Goal: Communication & Community: Answer question/provide support

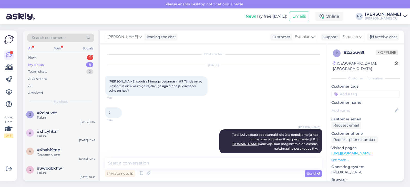
click at [75, 64] on div "My chats 8" at bounding box center [60, 64] width 67 height 7
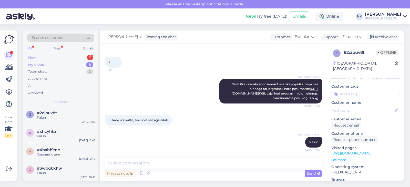
click at [76, 60] on div "New 1" at bounding box center [60, 57] width 67 height 7
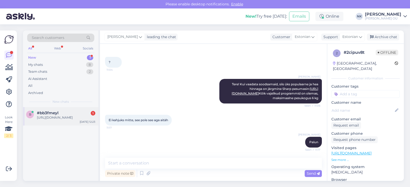
click at [70, 126] on div "b #bb3fmeyl 1 [URL][DOMAIN_NAME] [DATE] 12:23" at bounding box center [60, 116] width 75 height 18
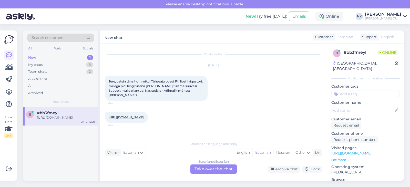
scroll to position [0, 0]
click at [210, 176] on div "Chat started [DATE] Tere, ostsin täna hommikul Tähesaju poest Philipsi irrigaat…" at bounding box center [213, 112] width 227 height 137
click at [210, 173] on div "Estonian to Estonian Take over the chat" at bounding box center [214, 169] width 46 height 9
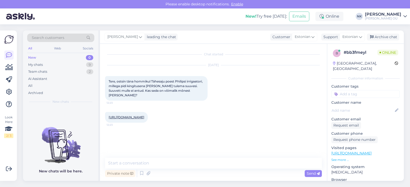
click at [207, 167] on textarea at bounding box center [213, 163] width 217 height 11
click at [207, 167] on textarea "Еу" at bounding box center [213, 163] width 217 height 11
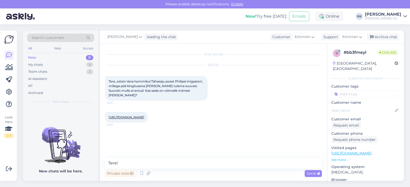
click at [372, 151] on p "[URL][DOMAIN_NAME]" at bounding box center [366, 153] width 68 height 5
click at [372, 151] on link "[URL][DOMAIN_NAME]" at bounding box center [352, 153] width 40 height 5
click at [152, 166] on textarea "Tere!" at bounding box center [213, 163] width 217 height 11
type textarea "Tere! Kas ost oli tehtud poes kohapeal või e-poes?"
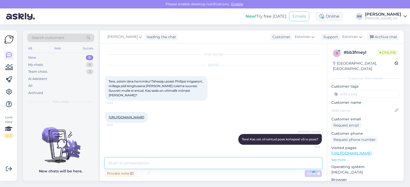
scroll to position [2, 0]
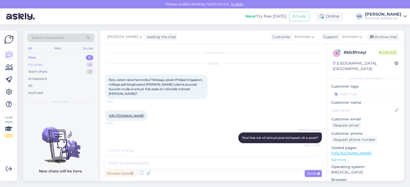
click at [82, 65] on div "My chats 9" at bounding box center [60, 64] width 67 height 7
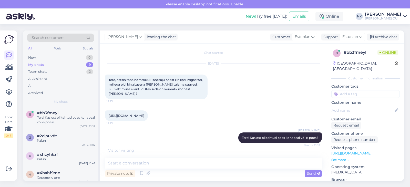
click at [84, 68] on div "My chats 9" at bounding box center [60, 64] width 67 height 7
click at [84, 73] on div "Team chats 2" at bounding box center [60, 71] width 67 height 7
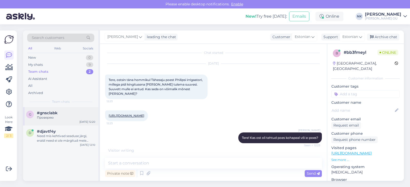
click at [67, 116] on div "Проверяю" at bounding box center [66, 117] width 58 height 5
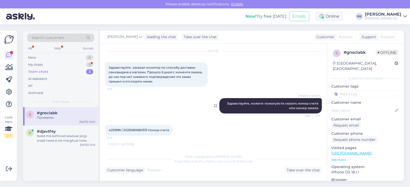
scroll to position [5, 0]
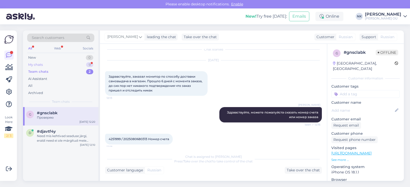
click at [71, 64] on div "My chats 9" at bounding box center [60, 64] width 67 height 7
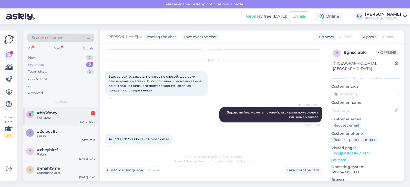
click at [68, 112] on div "#bb3fmeyl 1" at bounding box center [66, 113] width 58 height 5
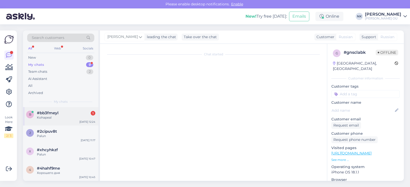
scroll to position [24, 0]
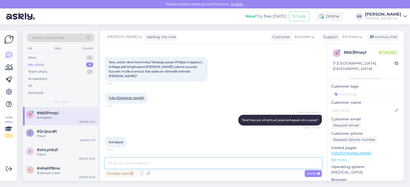
click at [172, 165] on textarea at bounding box center [213, 163] width 217 height 11
type textarea "S"
click at [365, 151] on link "[URL][DOMAIN_NAME]" at bounding box center [352, 153] width 40 height 5
drag, startPoint x: 206, startPoint y: 164, endPoint x: 87, endPoint y: 157, distance: 119.2
click at [105, 158] on textarea "Kas vett ei antud, või öeldi et [PERSON_NAME]?" at bounding box center [213, 163] width 217 height 11
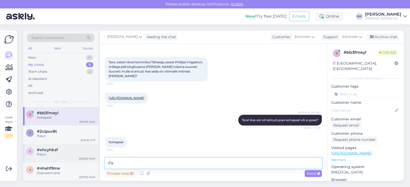
type textarea "P"
click at [367, 151] on p "[URL][DOMAIN_NAME]" at bounding box center [366, 153] width 68 height 5
click at [367, 151] on div "Visited pages [URL][DOMAIN_NAME] See more ..." at bounding box center [366, 153] width 68 height 17
click at [271, 163] on textarea "Tähesaju poes peaks see vesi olema. Palun võtke kauplusega ühendust" at bounding box center [213, 163] width 217 height 11
paste textarea "[URL][DOMAIN_NAME]"
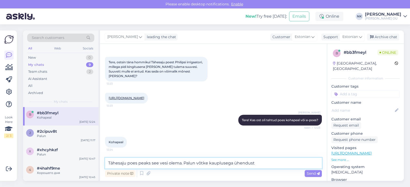
type textarea "Tähesaju poes peaks see vesi olema. Palun võtke kauplusega ühendust [URL][DOMAI…"
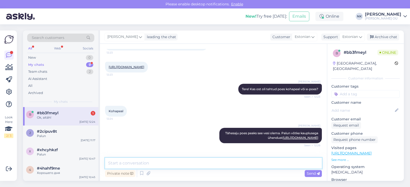
scroll to position [72, 0]
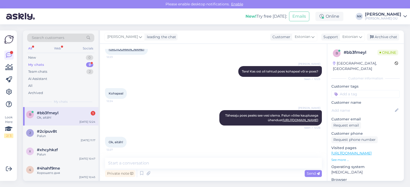
click at [76, 118] on div "Ok, aitäh!" at bounding box center [66, 117] width 58 height 5
click at [231, 158] on textarea at bounding box center [213, 163] width 217 height 11
type textarea "З"
type textarea "Palun"
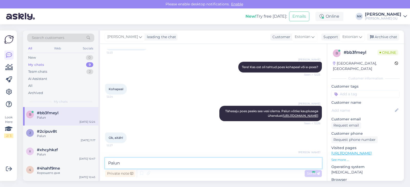
scroll to position [94, 0]
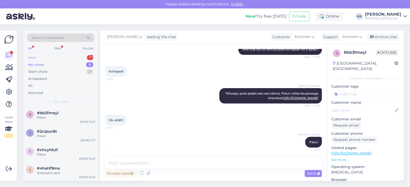
click at [87, 58] on div "New 1" at bounding box center [60, 57] width 67 height 7
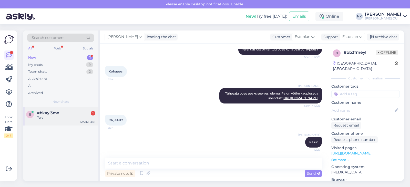
click at [66, 114] on div "#bkayi3mx 1" at bounding box center [66, 113] width 58 height 5
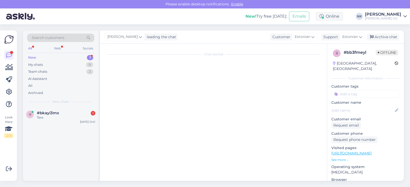
scroll to position [0, 0]
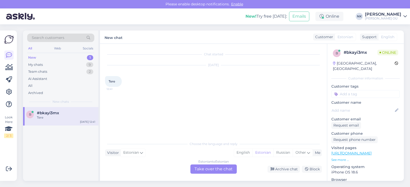
click at [207, 165] on div "Estonian to Estonian Take over the chat" at bounding box center [214, 169] width 46 height 9
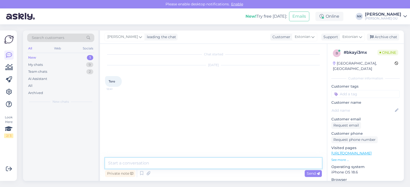
click at [197, 162] on textarea at bounding box center [213, 163] width 217 height 11
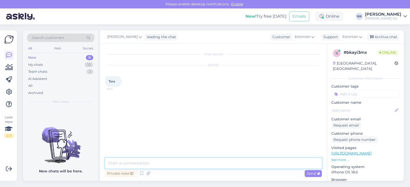
click at [196, 159] on textarea at bounding box center [213, 163] width 217 height 11
click at [196, 159] on textarea "Еук" at bounding box center [213, 163] width 217 height 11
type textarea "Tere! Kuidas saan aidata?"
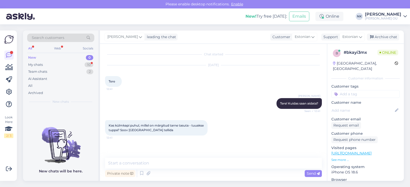
click at [143, 152] on div "Chat started [DATE] Tere 12:41 [PERSON_NAME] Tere! Kuidas saan aidata? Seen ✓ 1…" at bounding box center [216, 101] width 222 height 104
click at [143, 160] on textarea at bounding box center [213, 163] width 217 height 11
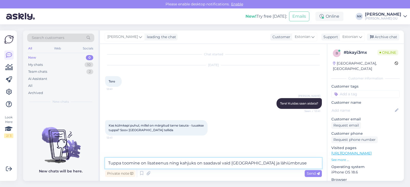
type textarea "[PERSON_NAME] toomine on lisateenus ning kahjuks on saadaval vaid [GEOGRAPHIC_D…"
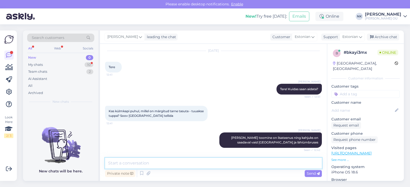
scroll to position [36, 0]
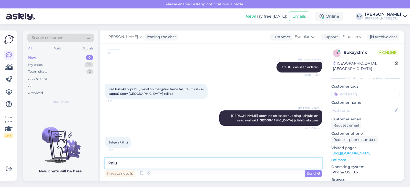
type textarea "Palun"
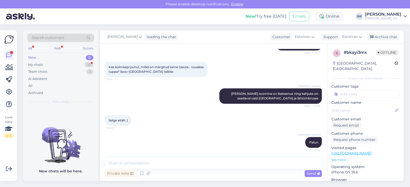
click at [73, 59] on div "New 0" at bounding box center [60, 57] width 67 height 7
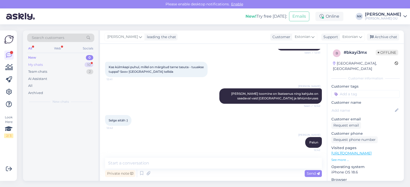
click at [73, 62] on div "New 0 My chats 10 Team chats 2 AI Assistant All Archived" at bounding box center [60, 75] width 67 height 42
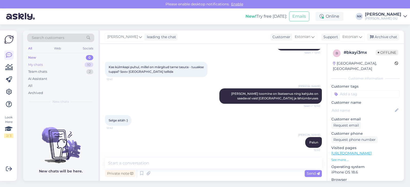
click at [73, 64] on div "My chats 10" at bounding box center [60, 64] width 67 height 7
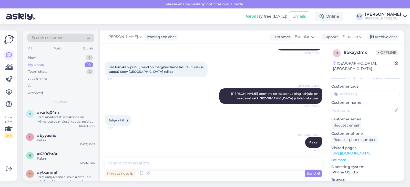
scroll to position [120, 0]
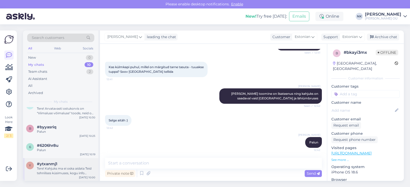
click at [64, 164] on div "#ytxanmj1" at bounding box center [66, 164] width 58 height 5
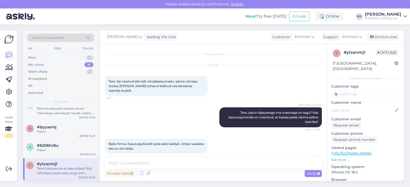
scroll to position [222, 0]
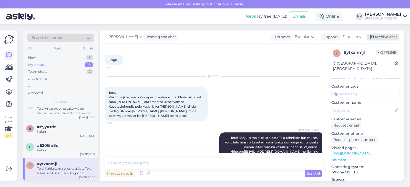
click at [390, 37] on div "Archive chat" at bounding box center [383, 37] width 32 height 7
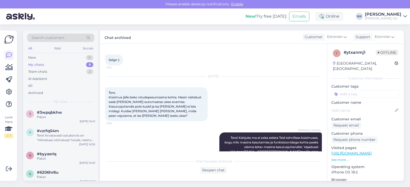
scroll to position [97, 0]
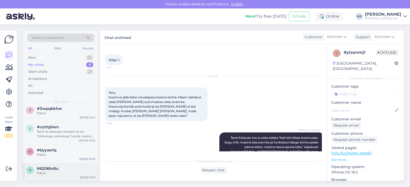
click at [62, 173] on div "Palun" at bounding box center [66, 173] width 58 height 5
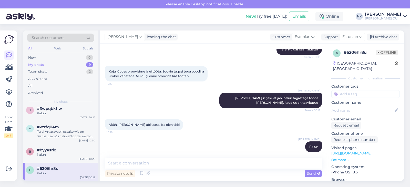
click at [385, 41] on div "[PERSON_NAME] leading the chat Customer Estonian Support Estonian Archive chat" at bounding box center [252, 37] width 304 height 13
click at [384, 39] on div "Archive chat" at bounding box center [383, 37] width 32 height 7
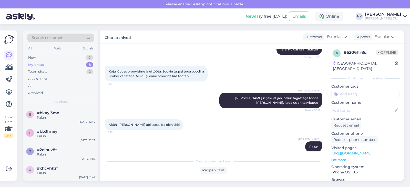
scroll to position [78, 0]
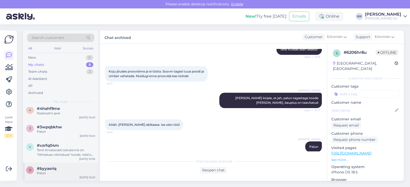
click at [54, 168] on span "#byyasriq" at bounding box center [46, 168] width 19 height 5
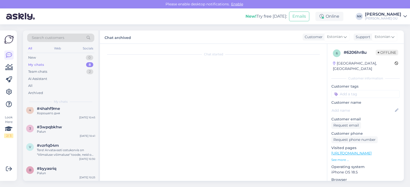
scroll to position [33, 0]
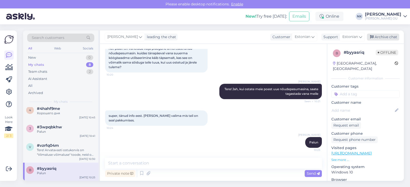
click at [392, 39] on div "Archive chat" at bounding box center [383, 37] width 32 height 7
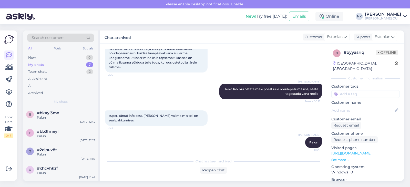
scroll to position [60, 0]
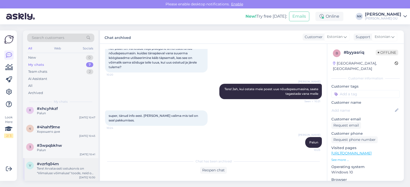
click at [71, 170] on div "Tere! Arvatavasti ostukorvis on "Viimaluse võimaluse" toode, neid on võimalik o…" at bounding box center [66, 170] width 58 height 9
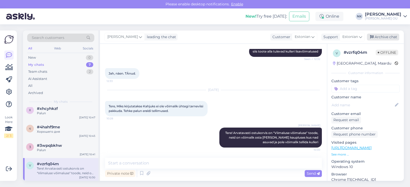
click at [376, 38] on div "Archive chat" at bounding box center [383, 37] width 32 height 7
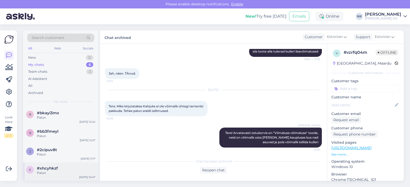
scroll to position [37, 0]
click at [53, 171] on div "Palun" at bounding box center [66, 173] width 58 height 5
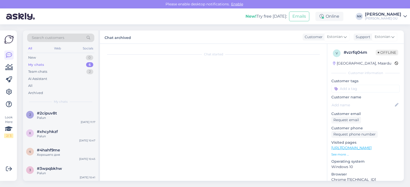
scroll to position [256, 0]
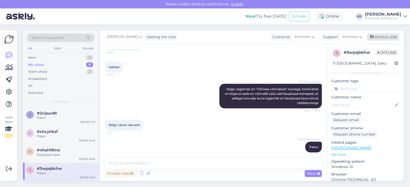
click at [379, 38] on div "Archive chat" at bounding box center [383, 37] width 32 height 7
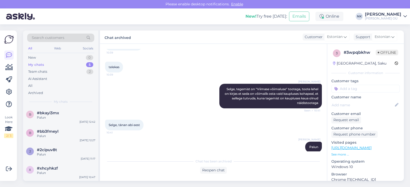
scroll to position [18, 0]
click at [68, 171] on div "Хорошего дня" at bounding box center [66, 173] width 58 height 5
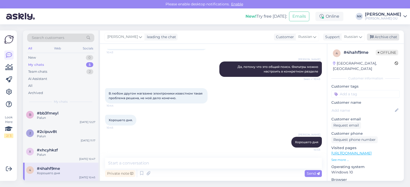
click at [393, 35] on div "Archive chat" at bounding box center [383, 37] width 32 height 7
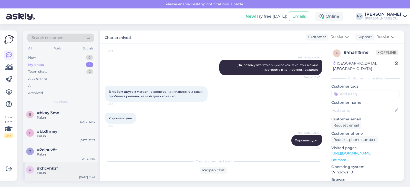
click at [52, 171] on div "Palun" at bounding box center [66, 173] width 58 height 5
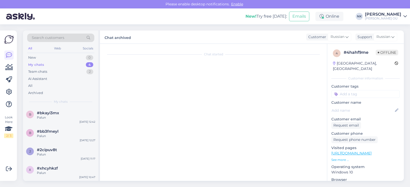
scroll to position [135, 0]
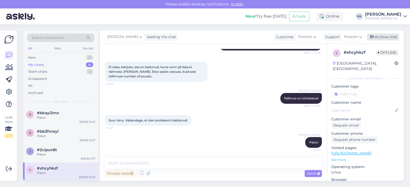
click at [398, 37] on div "Archive chat" at bounding box center [383, 37] width 32 height 7
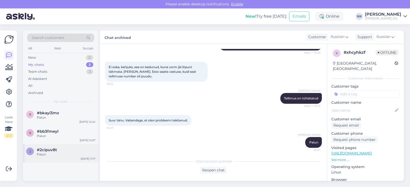
click at [54, 153] on div "Palun" at bounding box center [66, 154] width 58 height 5
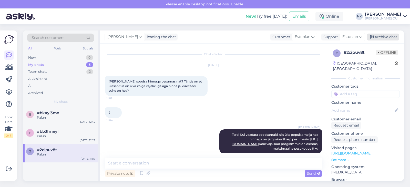
scroll to position [59, 0]
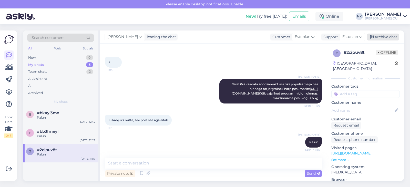
click at [392, 40] on div "Archive chat" at bounding box center [383, 37] width 32 height 7
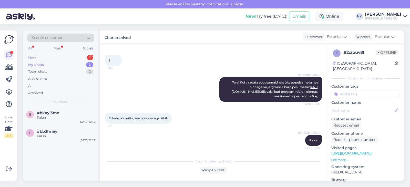
click at [57, 59] on div "New 1" at bounding box center [60, 57] width 67 height 7
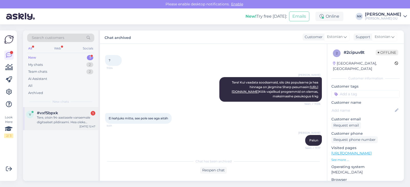
click at [73, 129] on div "v #vxf5bpxk 1 Tere, otsin 94-aastasele vanaemale digitaalset pildiraami. Hea ol…" at bounding box center [60, 118] width 75 height 23
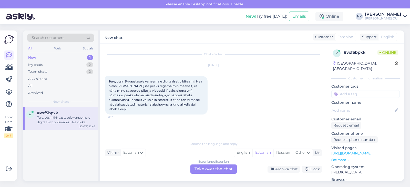
click at [205, 169] on div "Estonian to Estonian Take over the chat" at bounding box center [214, 169] width 46 height 9
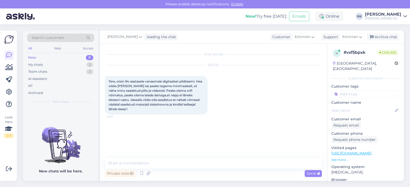
click at [352, 151] on link "[URL][DOMAIN_NAME]" at bounding box center [352, 153] width 40 height 5
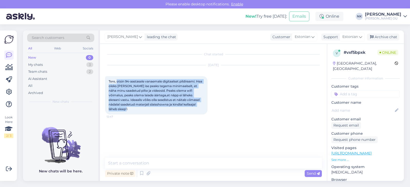
drag, startPoint x: 117, startPoint y: 82, endPoint x: 130, endPoint y: 108, distance: 29.6
click at [130, 108] on div "Tere, otsin 94-aastasele vanaemale digitaalset pildiraami. Hea oleks [PERSON_NA…" at bounding box center [156, 95] width 103 height 38
copy span "otsin 94-aastasele vanaemale digitaalset pildiraami. Hea oleks [PERSON_NAME] is…"
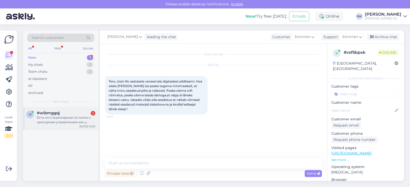
click at [66, 122] on div "Есть ли стационарные эл.плиты с ценсорным управлением как у интегрированных пан…" at bounding box center [66, 119] width 58 height 9
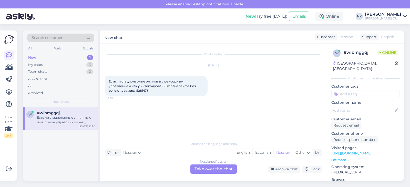
click at [372, 151] on link "[URL][DOMAIN_NAME]" at bounding box center [352, 153] width 40 height 5
click at [219, 171] on div "Russian to Russian Take over the chat" at bounding box center [214, 169] width 46 height 9
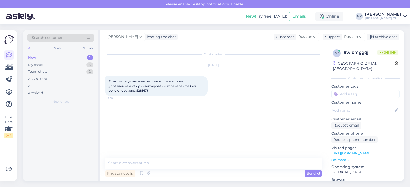
click at [217, 169] on div "Private note Send" at bounding box center [213, 174] width 217 height 10
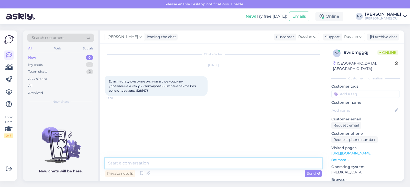
click at [190, 165] on textarea at bounding box center [213, 163] width 217 height 11
paste textarea "[URL][DOMAIN_NAME]"
type textarea "Здравствуйте! Имеете ввиду что-то подобное? [URL][DOMAIN_NAME]"
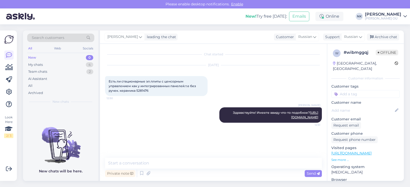
click at [45, 60] on div "New 0" at bounding box center [60, 57] width 67 height 7
click at [45, 61] on div "My chats 4" at bounding box center [60, 64] width 67 height 7
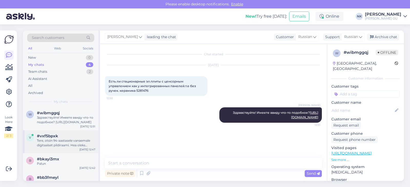
click at [69, 144] on div "Tere, otsin 94-aastasele vanaemale digitaalset pildiraami. Hea oleks [PERSON_NA…" at bounding box center [66, 142] width 58 height 9
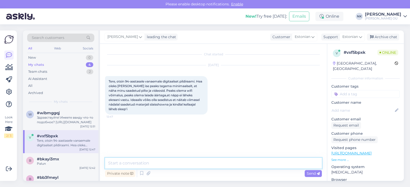
click at [223, 162] on textarea at bounding box center [213, 163] width 217 height 11
type textarea "Tere! Kahjuks meie tootevalikus ei ole Wi-Fi ühendusega pildiraami"
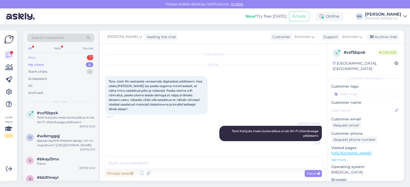
click at [49, 55] on div "New 1" at bounding box center [60, 57] width 67 height 7
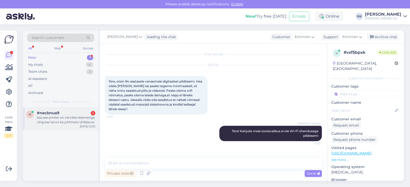
click at [65, 118] on div "kas see printer on värvilise skänneriga ning kas tal on ka juhtmeta ühildavus" at bounding box center [66, 119] width 58 height 9
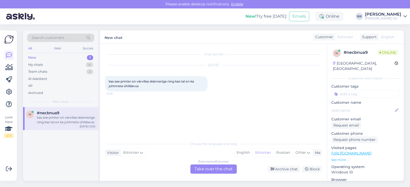
click at [351, 151] on link "[URL][DOMAIN_NAME]" at bounding box center [352, 153] width 40 height 5
click at [222, 179] on div "Chat started [DATE] kas see printer on värvilise skänneriga ning kas tal on ka …" at bounding box center [213, 112] width 227 height 137
click at [221, 172] on div "Estonian to Estonian Take over the chat" at bounding box center [214, 169] width 46 height 9
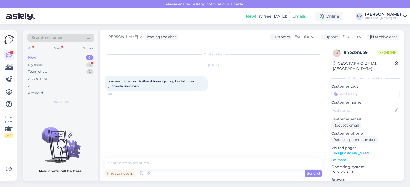
click at [351, 158] on p "See more ..." at bounding box center [366, 160] width 68 height 5
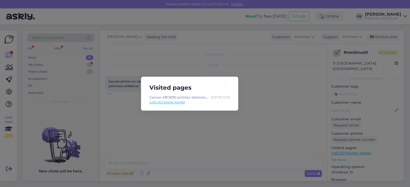
click at [272, 88] on div "Visited pages Canon MF3010 printer-skänner-koopiamasin, must [DATE] 12:55 [URL]…" at bounding box center [205, 93] width 410 height 187
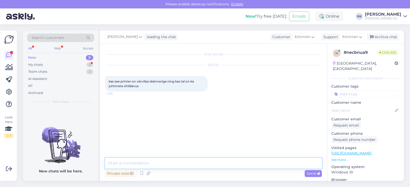
click at [143, 158] on textarea at bounding box center [213, 163] width 217 height 11
paste textarea "Canon MF3010"
type textarea "Tere, Canon MF3010 on must-valge printer ja skänner, juhtmevaba ühildavus puudub"
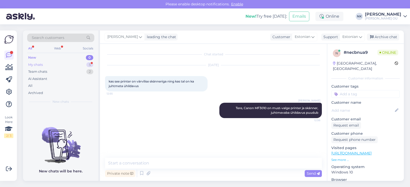
click at [72, 65] on div "My chats 5" at bounding box center [60, 64] width 67 height 7
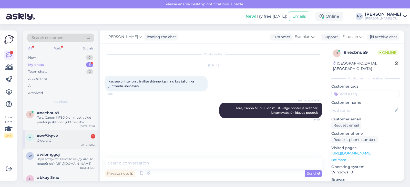
click at [75, 137] on div "#vxf5bpxk 1" at bounding box center [66, 136] width 58 height 5
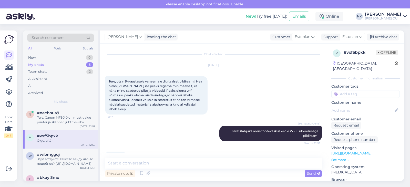
scroll to position [15, 0]
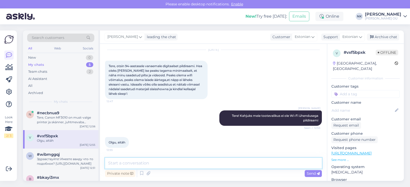
click at [186, 165] on textarea at bounding box center [213, 163] width 217 height 11
click at [171, 165] on textarea at bounding box center [213, 163] width 217 height 11
type textarea "Palun"
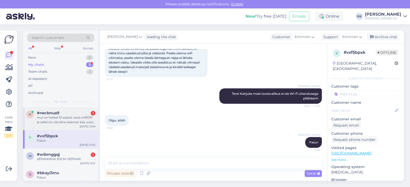
click at [60, 122] on div "mul on hetkel 10 aastat vana mf3010 ja sellel on värviline skänner kas uutel po…" at bounding box center [66, 119] width 58 height 9
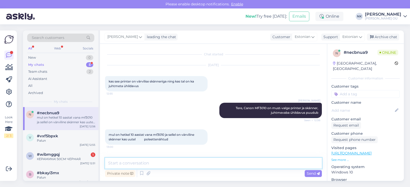
click at [164, 167] on textarea at bounding box center [213, 163] width 217 height 11
type textarea "V"
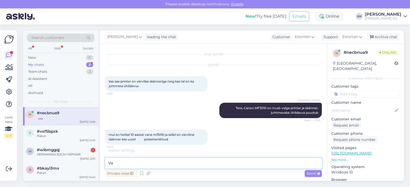
type textarea "V"
type textarea "Vabandust, värviline skänneerimine on tõe poolest olemas"
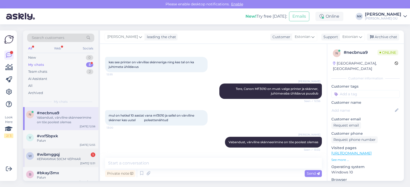
click at [81, 162] on div "[DATE] 12:51" at bounding box center [87, 164] width 15 height 4
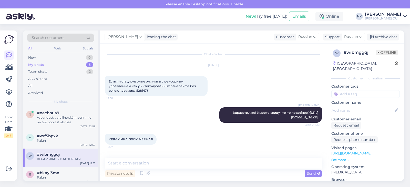
click at [350, 151] on link "[URL][DOMAIN_NAME]" at bounding box center [352, 153] width 40 height 5
click at [162, 159] on textarea at bounding box center [213, 163] width 217 height 11
click at [166, 161] on textarea at bounding box center [213, 163] width 217 height 11
type textarea "Ц"
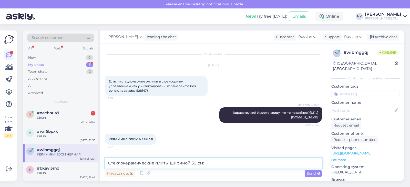
paste textarea "[URL][DOMAIN_NAME]"
type textarea "Стеклокерамические плиты шириной 50 см: [URL][DOMAIN_NAME]"
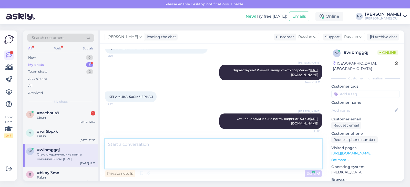
scroll to position [42, 0]
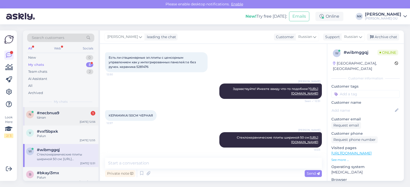
click at [60, 115] on div "#necbnua9 1" at bounding box center [66, 113] width 58 height 5
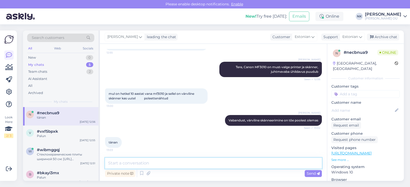
click at [172, 162] on textarea at bounding box center [213, 163] width 217 height 11
type textarea "Palun"
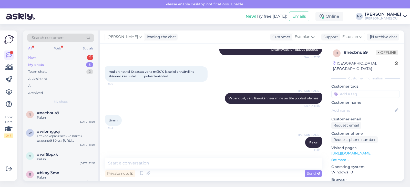
click at [71, 57] on div "New 1" at bounding box center [60, 57] width 67 height 7
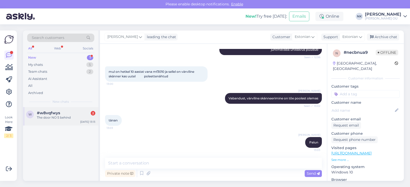
click at [76, 117] on div "The door NO 5 behind" at bounding box center [66, 117] width 58 height 5
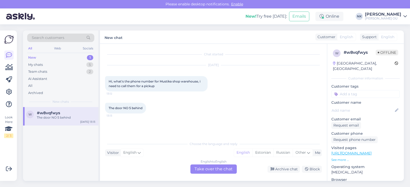
click at [212, 167] on div "English to English Take over the chat" at bounding box center [214, 169] width 46 height 9
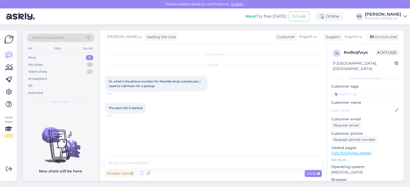
click at [359, 151] on link "[URL][DOMAIN_NAME]" at bounding box center [352, 153] width 40 height 5
click at [137, 164] on textarea at bounding box center [213, 163] width 217 height 11
type textarea "G"
paste textarea "[URL][DOMAIN_NAME]"
type textarea "Hello, stores contacts: [URL][DOMAIN_NAME]"
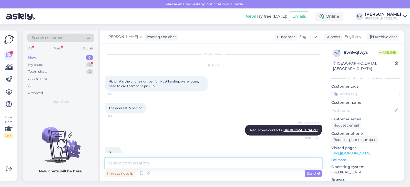
scroll to position [10, 0]
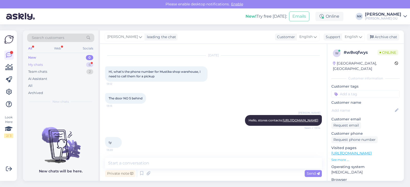
click at [65, 65] on div "My chats 6" at bounding box center [60, 64] width 67 height 7
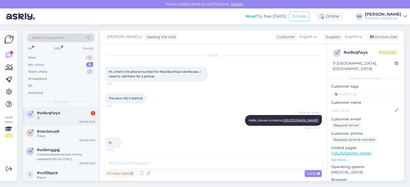
click at [80, 116] on div "ty" at bounding box center [66, 117] width 58 height 5
click at [68, 153] on div "пожалуйста прочитайте мой вопрос керамика,50 см.,чёрная,без ручек." at bounding box center [66, 156] width 58 height 9
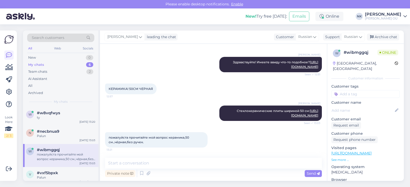
click at [371, 151] on link "[URL][DOMAIN_NAME]" at bounding box center [352, 153] width 40 height 5
click at [183, 159] on textarea at bounding box center [213, 163] width 217 height 11
type textarea "B"
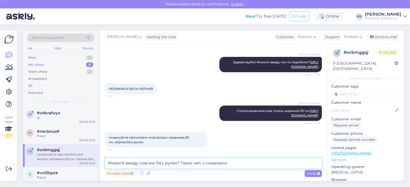
type textarea "Имеете ввиду совсем без ручек? Таких нет, к сожалению"
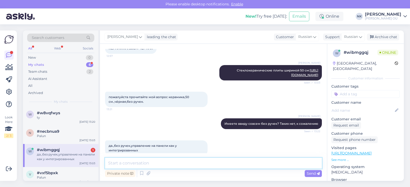
scroll to position [117, 0]
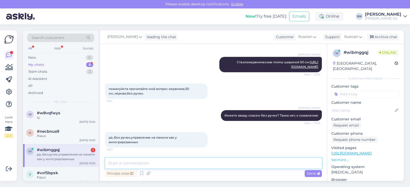
click at [157, 167] on textarea at bounding box center [213, 163] width 217 height 11
click at [64, 156] on div "да.,без ручек,управление на панели как у интегрированных" at bounding box center [66, 156] width 58 height 9
click at [177, 162] on textarea at bounding box center [213, 163] width 217 height 11
click at [200, 161] on textarea "К сожалению в нашем каталоге остутствуют керамеические плиты без ручек" at bounding box center [213, 163] width 217 height 11
click at [202, 162] on textarea "К сожалению в нашем каталоге остутствуют керамеические плиты без ручек" at bounding box center [213, 163] width 217 height 11
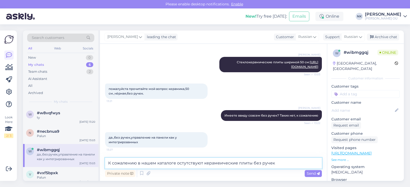
click at [203, 161] on textarea "К сожалению в нашем каталоге остутствуют керамеические плиты без ручек" at bounding box center [213, 163] width 217 height 11
click at [259, 163] on textarea "К сожалению в нашем каталоге остутствуют отдельностоящие керамеические плиты бе…" at bounding box center [213, 163] width 217 height 11
type textarea "К сожалению в нашем каталоге остутствуют отдельностоящие керамические плиты без…"
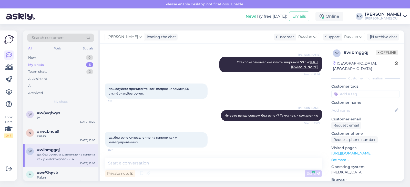
click at [353, 151] on link "[URL][DOMAIN_NAME]" at bounding box center [352, 153] width 40 height 5
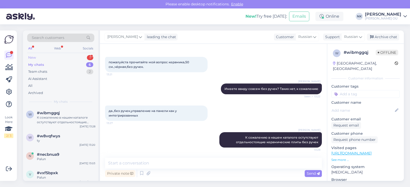
click at [54, 59] on div "New 1" at bounding box center [60, 57] width 67 height 7
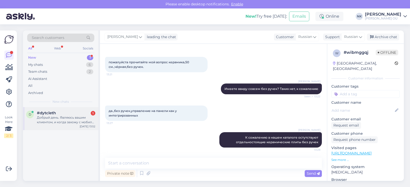
click at [51, 124] on div "Добрый день. Являюсь вашим клиентом, и когда захожу с мобиль ид, почему то скид…" at bounding box center [66, 119] width 58 height 9
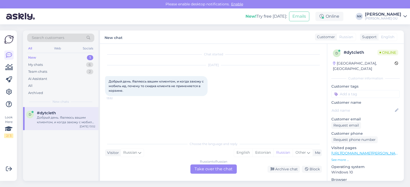
click at [235, 169] on div "Russian to Russian Take over the chat" at bounding box center [214, 169] width 46 height 9
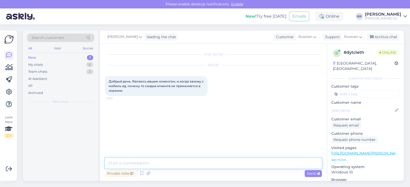
click at [192, 160] on textarea at bounding box center [213, 163] width 217 height 11
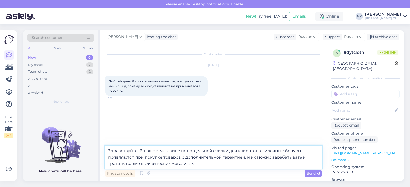
drag, startPoint x: 262, startPoint y: 153, endPoint x: 258, endPoint y: 153, distance: 4.6
click at [258, 153] on textarea "Здравствуйте! В нашем магазине нет отдельной скидки для клиентов, скидочные бон…" at bounding box center [213, 157] width 217 height 23
type textarea "Здравствуйте! В нашем магазине нет отдельной скидки для клиентов. Скидочные бон…"
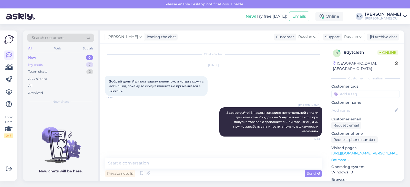
click at [56, 65] on div "My chats 7" at bounding box center [60, 64] width 67 height 7
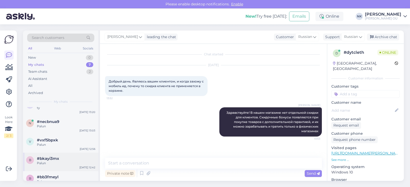
scroll to position [64, 0]
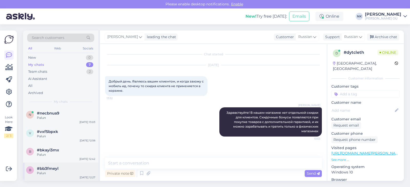
click at [53, 166] on div "b #bb3fmeyl Palun [DATE] 12:27" at bounding box center [60, 172] width 75 height 18
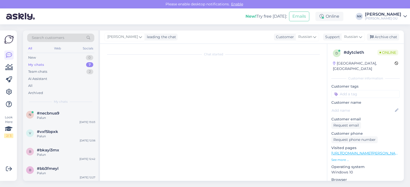
scroll to position [94, 0]
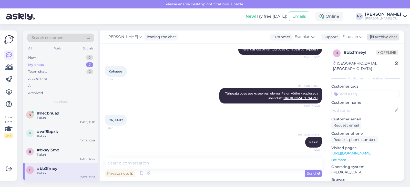
click at [393, 36] on div "Archive chat" at bounding box center [383, 37] width 32 height 7
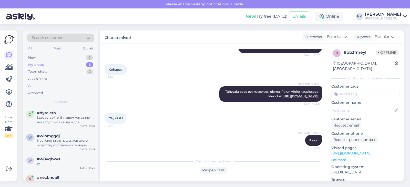
scroll to position [46, 0]
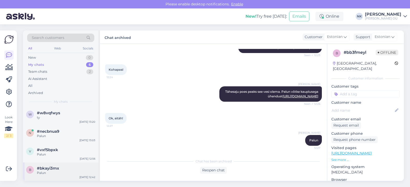
click at [57, 167] on span "#bkayi3mx" at bounding box center [48, 168] width 22 height 5
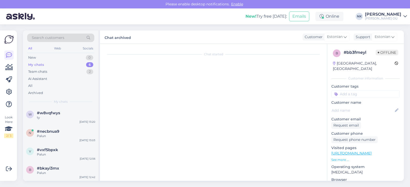
scroll to position [58, 0]
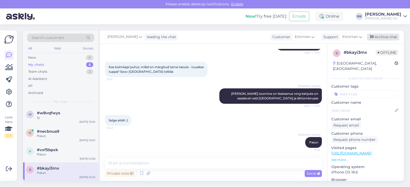
click at [387, 38] on div "Archive chat" at bounding box center [383, 37] width 32 height 7
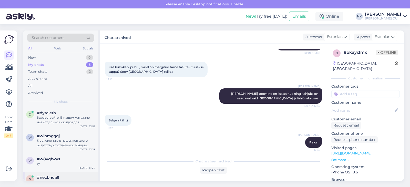
scroll to position [27, 0]
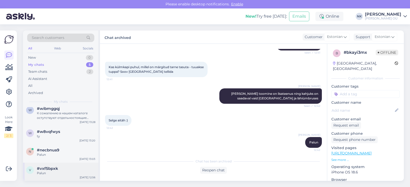
click at [48, 166] on div "v #vxf5bpxk Palun [DATE] 12:56" at bounding box center [60, 172] width 75 height 18
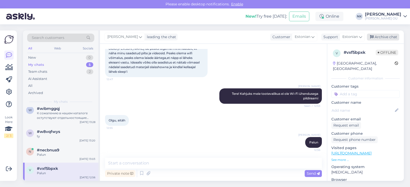
click at [393, 39] on div "Archive chat" at bounding box center [383, 37] width 32 height 7
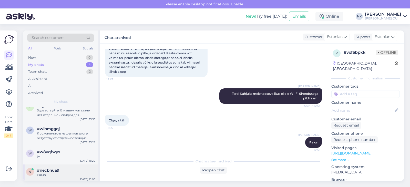
scroll to position [9, 0]
click at [60, 167] on div "#necbnua9" at bounding box center [66, 168] width 58 height 5
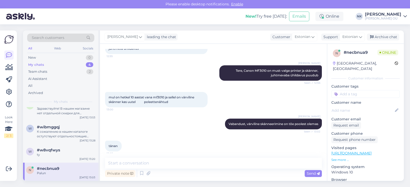
scroll to position [63, 0]
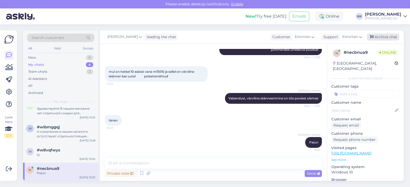
click at [379, 35] on div "Archive chat" at bounding box center [383, 37] width 32 height 7
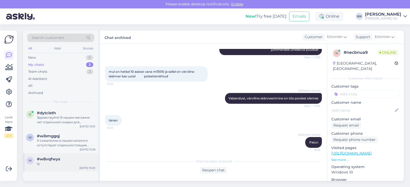
click at [62, 160] on div "#w8vqfwys" at bounding box center [66, 159] width 58 height 5
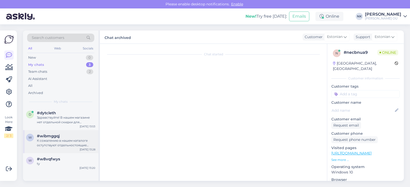
scroll to position [10, 0]
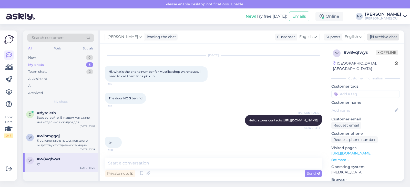
click at [383, 39] on div "Archive chat" at bounding box center [383, 37] width 32 height 7
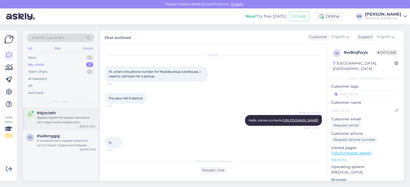
click at [71, 122] on div "Здравствуйте! В нашем магазине нет отдельной скидки для клиентов. Скидочные бон…" at bounding box center [66, 119] width 58 height 9
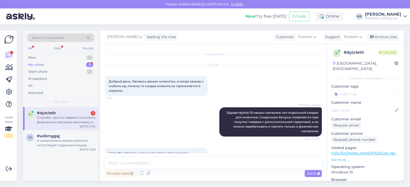
scroll to position [15, 0]
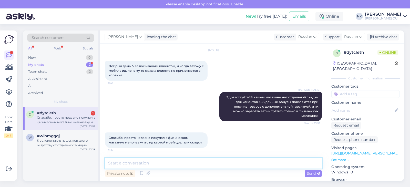
click at [138, 166] on textarea at bounding box center [213, 163] width 217 height 11
type textarea "Пожалуйста"
